Goal: Book appointment/travel/reservation

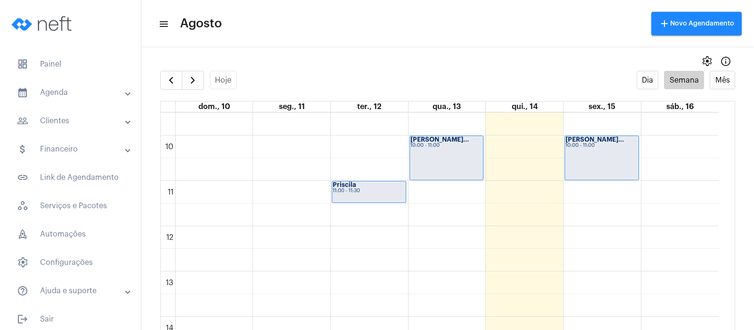
scroll to position [449, 0]
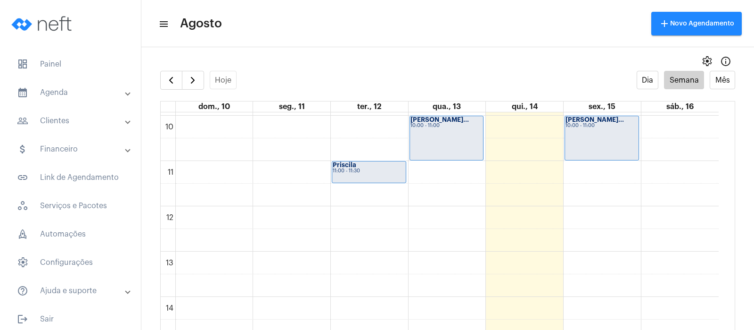
click at [599, 259] on div "00 01 02 03 04 05 06 07 08 09 10 11 12 13 14 15 16 17 18 19 20 21 22 23 [PERSON…" at bounding box center [440, 206] width 558 height 1086
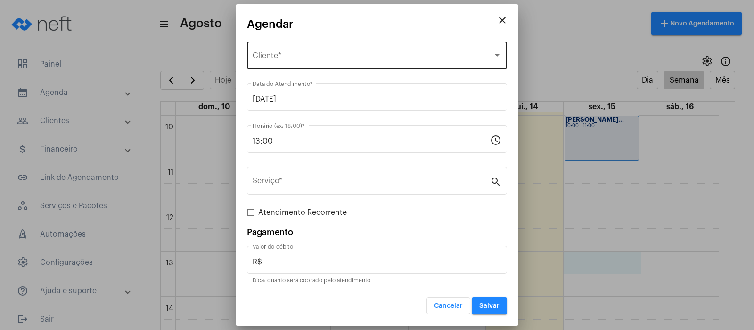
click at [308, 58] on span "Selecione o Cliente" at bounding box center [373, 57] width 240 height 8
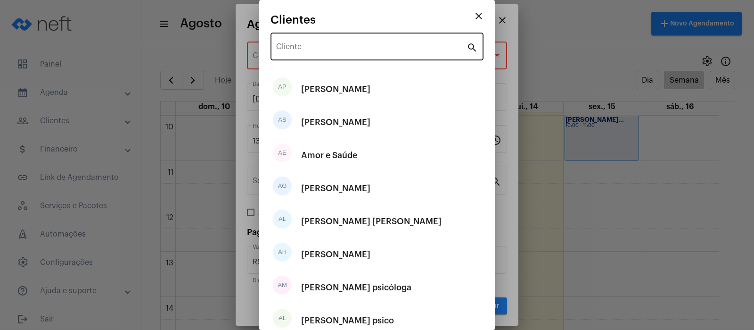
click at [326, 41] on div "Cliente" at bounding box center [371, 46] width 191 height 30
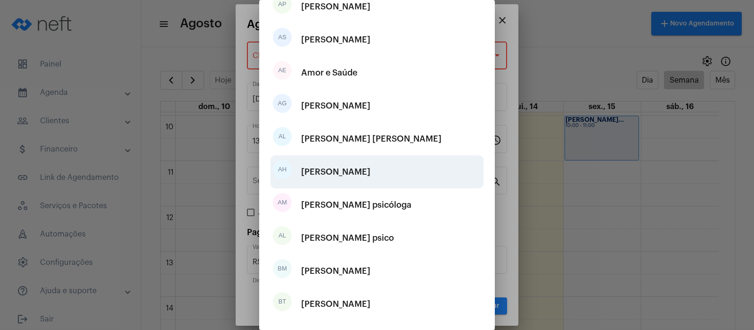
scroll to position [133, 0]
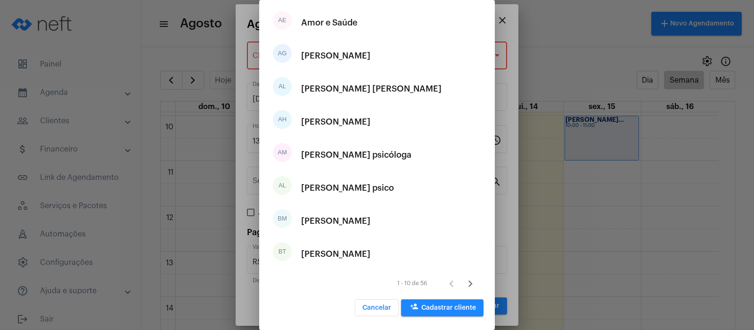
click at [445, 263] on button "person_add Cadastrar cliente" at bounding box center [442, 307] width 83 height 17
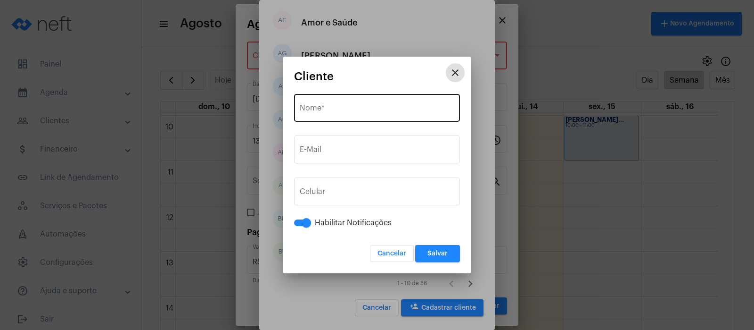
click at [337, 106] on input "Nome *" at bounding box center [377, 110] width 155 height 8
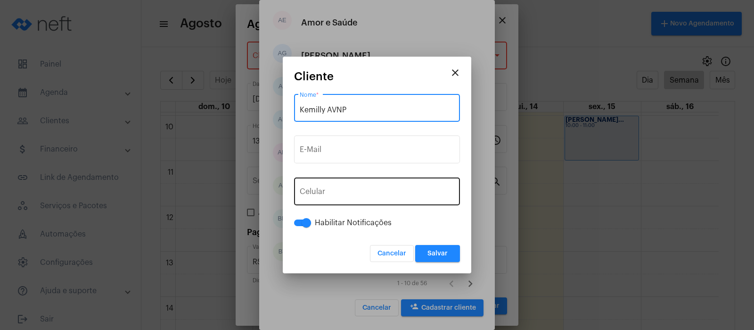
type input "Kemilly AVNP"
click at [321, 199] on button "+55" at bounding box center [321, 194] width 42 height 24
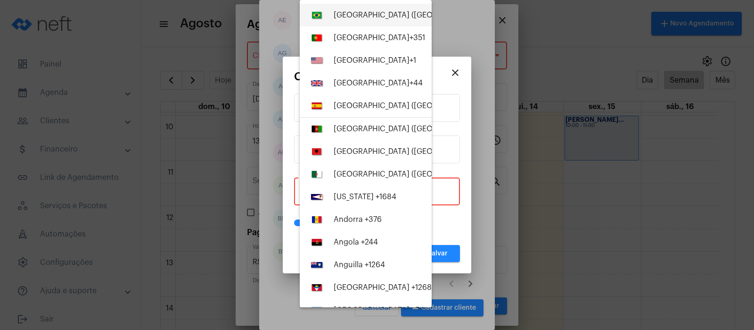
click at [361, 14] on div "[GEOGRAPHIC_DATA] ([GEOGRAPHIC_DATA]) +55" at bounding box center [419, 15] width 171 height 8
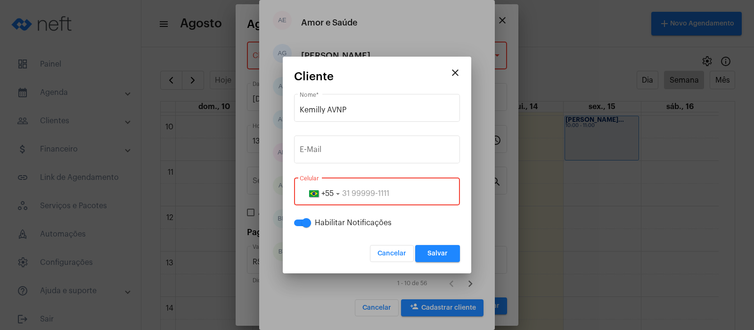
click at [350, 189] on input "tel" at bounding box center [377, 193] width 155 height 8
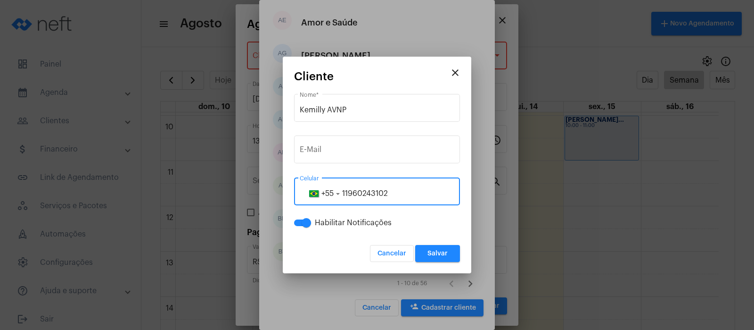
type input "11960243102"
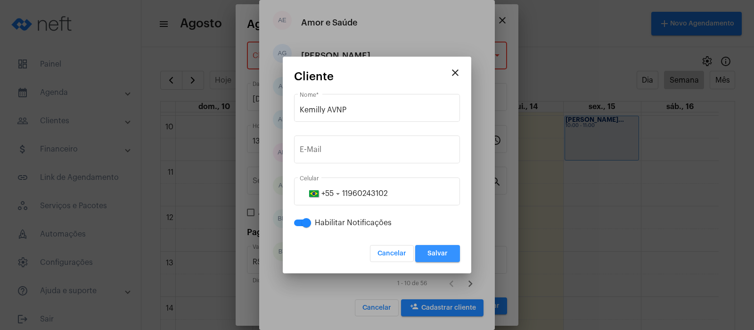
click at [447, 248] on button "Salvar" at bounding box center [437, 253] width 45 height 17
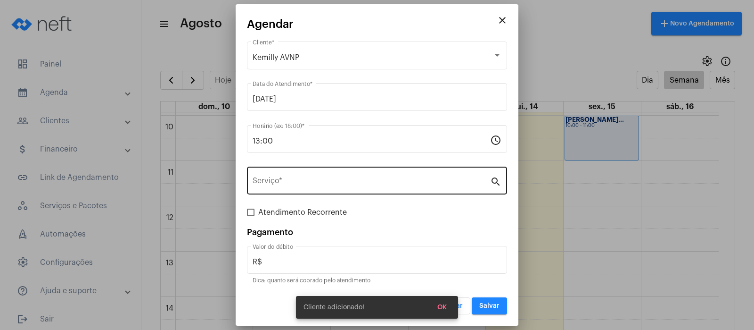
click at [308, 191] on div "Serviço *" at bounding box center [372, 180] width 238 height 30
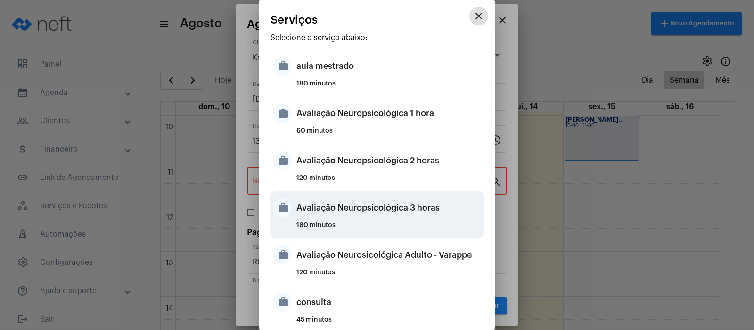
scroll to position [236, 0]
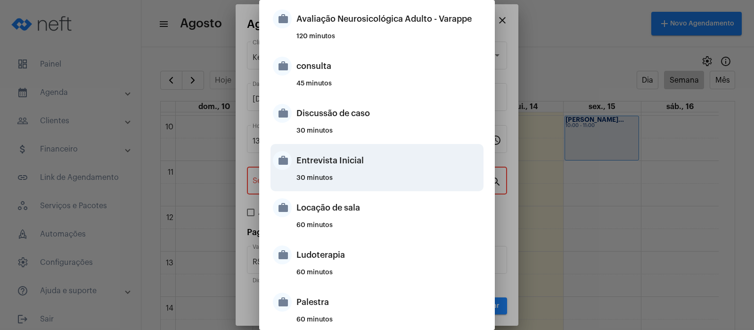
click at [319, 173] on div "work Entrevista Inicial 30 minutos" at bounding box center [377, 167] width 213 height 47
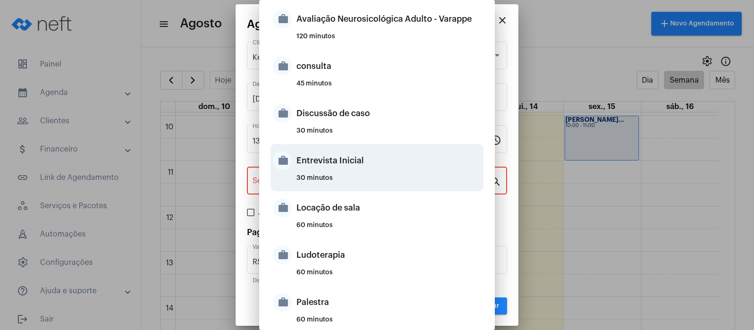
type input "Entrevista Inicial"
type input "R$ 0"
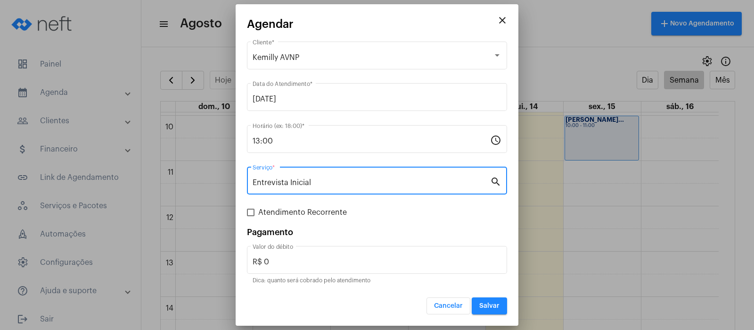
click at [487, 263] on span "Salvar" at bounding box center [490, 305] width 20 height 7
